Goal: Information Seeking & Learning: Find specific fact

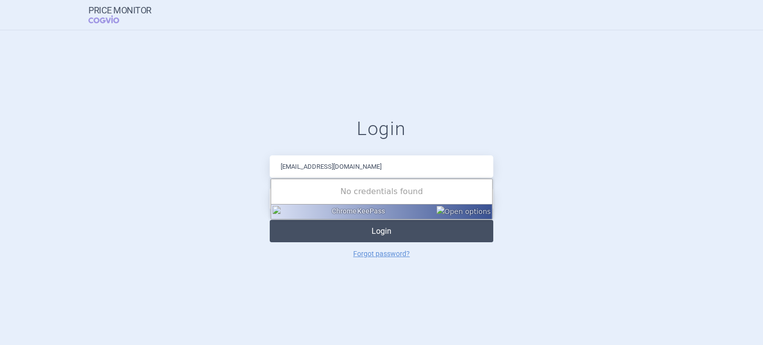
click at [320, 233] on button "Login" at bounding box center [381, 231] width 223 height 22
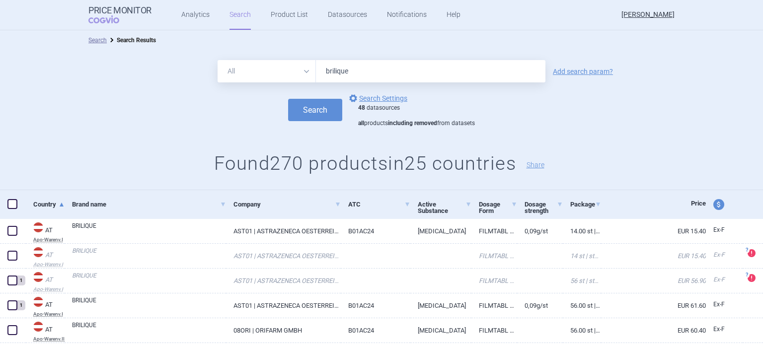
click at [371, 74] on input "brilique" at bounding box center [430, 71] width 229 height 22
type input "[MEDICAL_DATA]"
click at [318, 106] on button "Search" at bounding box center [315, 110] width 54 height 22
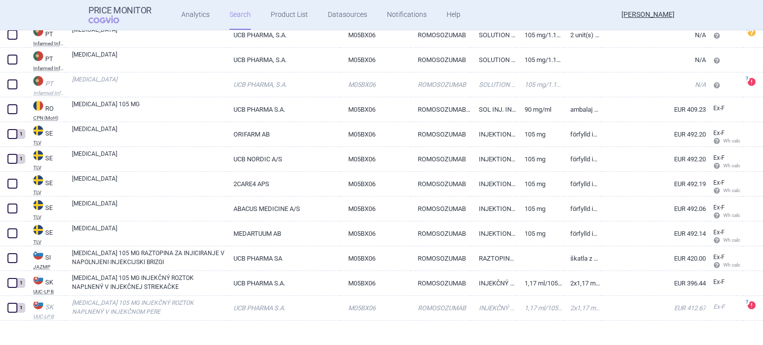
scroll to position [1519, 0]
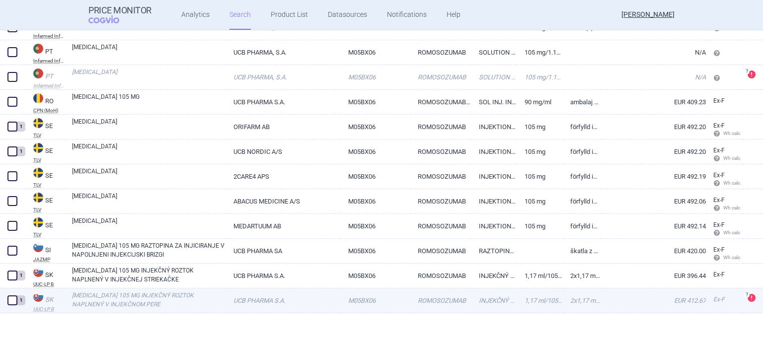
click at [207, 305] on link "[MEDICAL_DATA] 105 MG INJEKČNÝ ROZTOK NAPLNENÝ V INJEKČNOM PERE" at bounding box center [149, 300] width 154 height 18
select select "EUR"
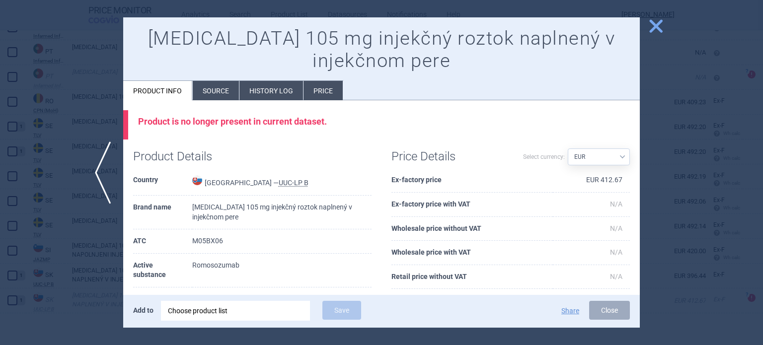
click at [247, 90] on li "History log" at bounding box center [271, 90] width 64 height 19
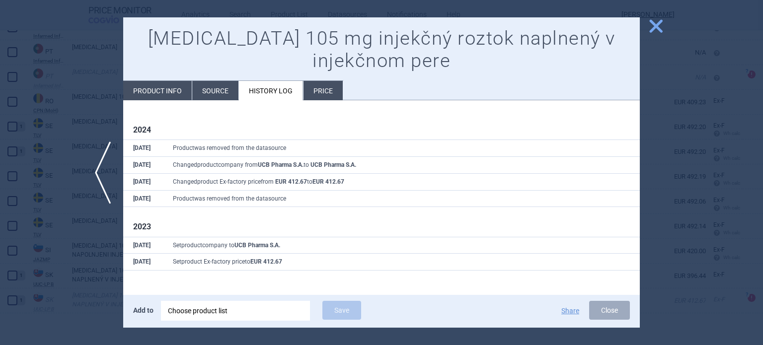
click at [105, 106] on div at bounding box center [381, 172] width 763 height 345
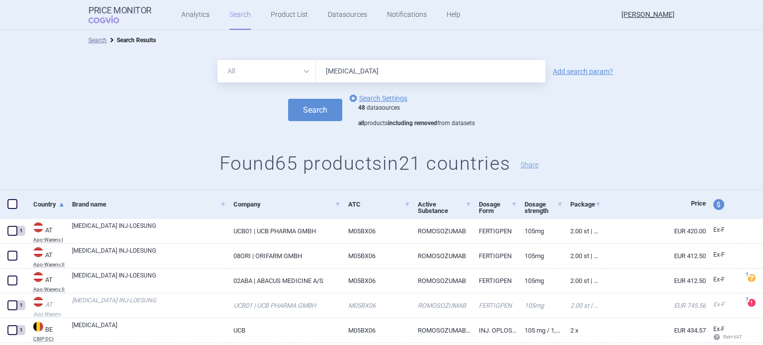
click at [453, 73] on input "[MEDICAL_DATA]" at bounding box center [430, 71] width 229 height 22
type input "[MEDICAL_DATA]"
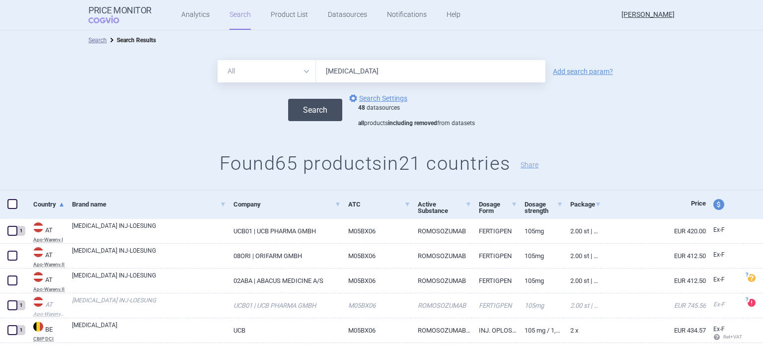
click at [325, 109] on button "Search" at bounding box center [315, 110] width 54 height 22
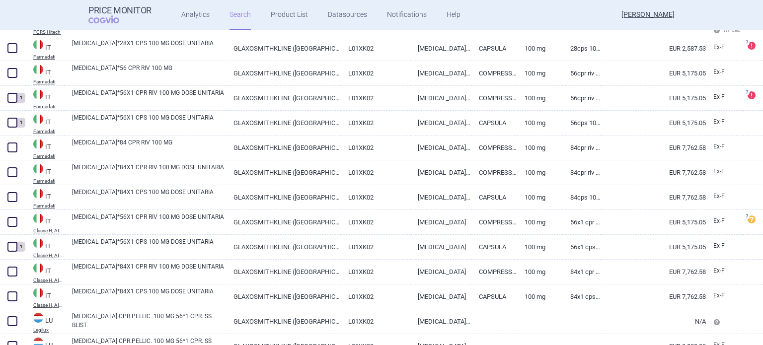
scroll to position [2389, 0]
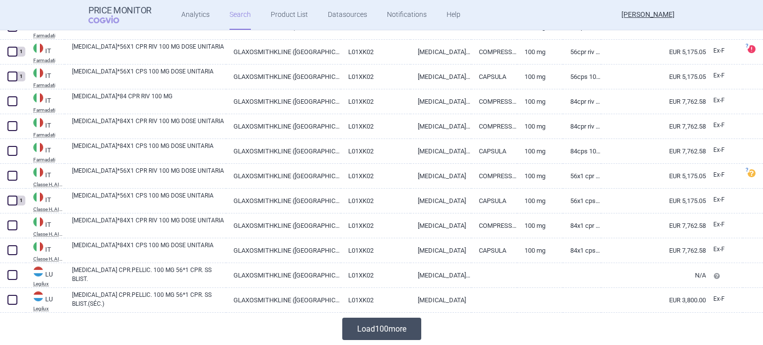
click at [391, 322] on button "Load 100 more" at bounding box center [381, 329] width 79 height 22
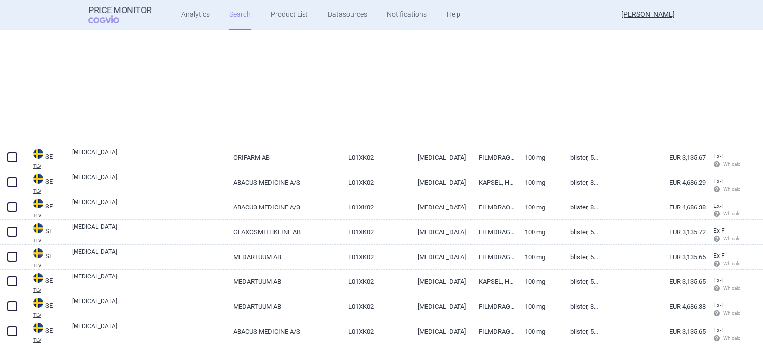
scroll to position [4077, 0]
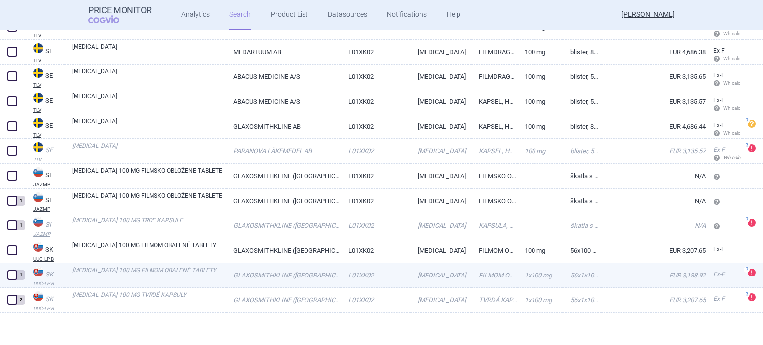
click at [274, 273] on link "GLAXOSMITHKLINE ([GEOGRAPHIC_DATA]) LIMITED" at bounding box center [283, 275] width 114 height 24
select select "EUR"
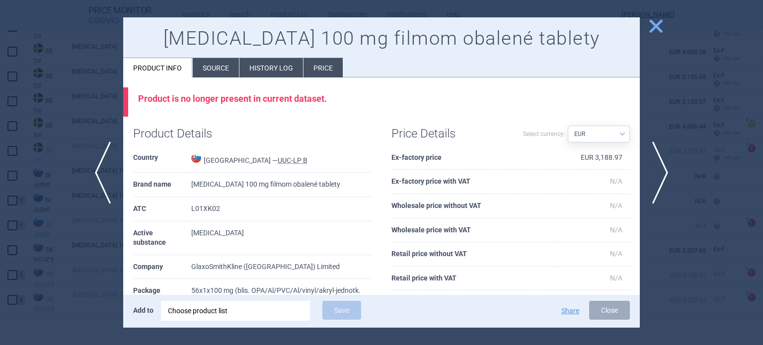
click at [260, 62] on li "History log" at bounding box center [271, 67] width 64 height 19
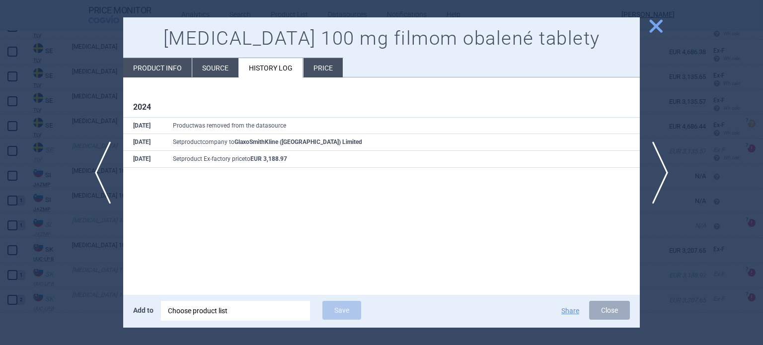
click at [197, 71] on li "Source" at bounding box center [215, 67] width 46 height 19
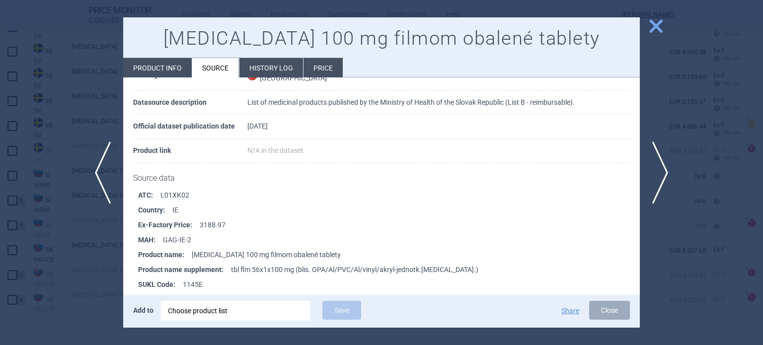
scroll to position [70, 0]
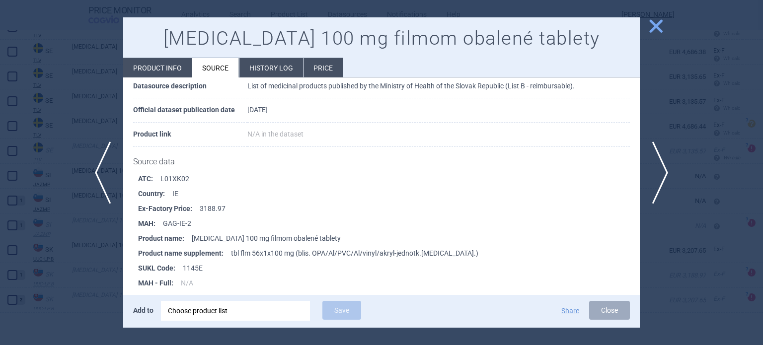
click at [270, 77] on li "History log" at bounding box center [271, 67] width 64 height 19
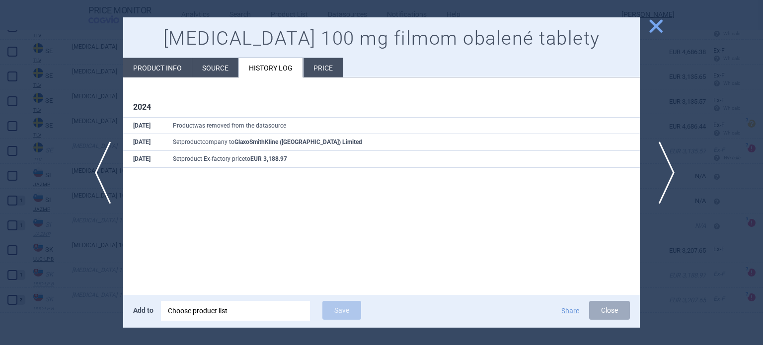
click at [666, 180] on span "next" at bounding box center [663, 173] width 22 height 63
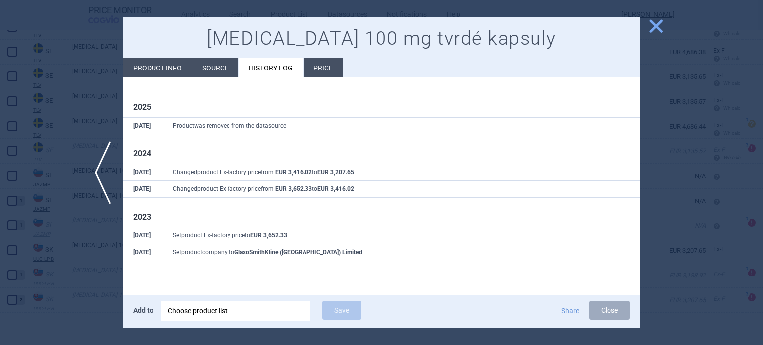
click at [197, 71] on li "Source" at bounding box center [215, 67] width 46 height 19
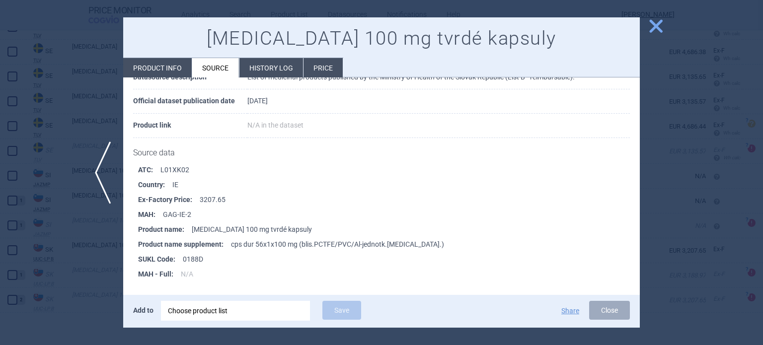
scroll to position [79, 0]
